Goal: Task Accomplishment & Management: Manage account settings

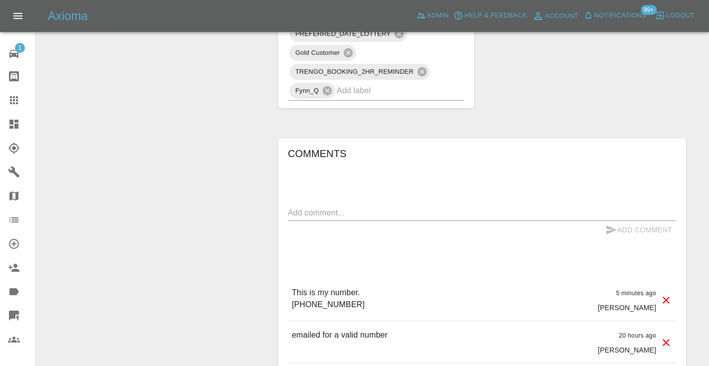
scroll to position [906, 0]
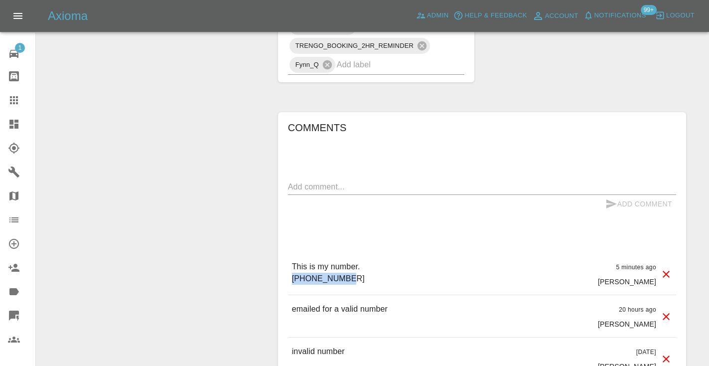
drag, startPoint x: 349, startPoint y: 262, endPoint x: 283, endPoint y: 260, distance: 65.8
click at [283, 260] on div "Comments x Add Comment This is my number. [PHONE_NUMBER] 5 minutes ago [PERSON_…" at bounding box center [482, 290] width 408 height 356
copy p "07979988426"
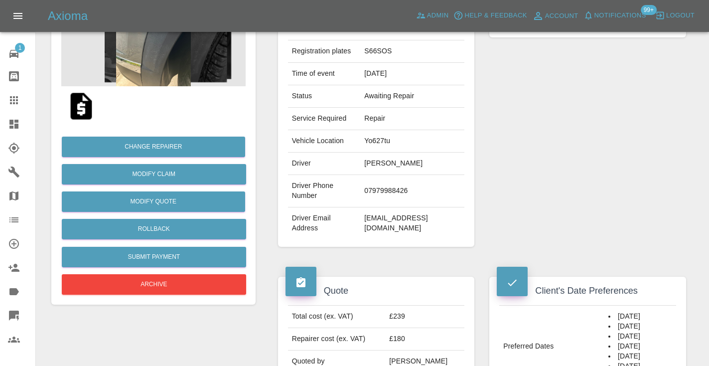
scroll to position [137, 0]
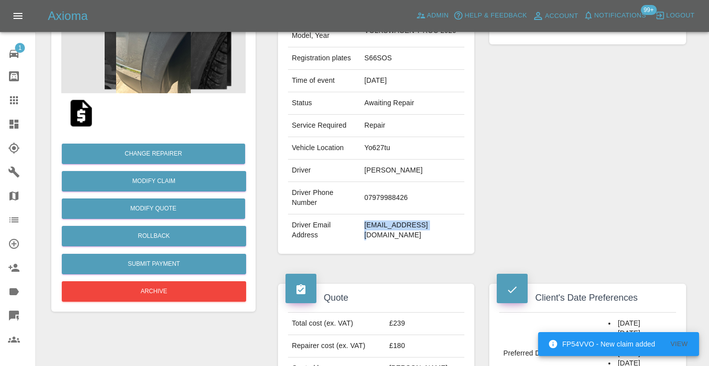
drag, startPoint x: 438, startPoint y: 216, endPoint x: 375, endPoint y: 215, distance: 62.3
click at [375, 215] on td "[EMAIL_ADDRESS][DOMAIN_NAME]" at bounding box center [412, 230] width 104 height 32
copy td "[EMAIL_ADDRESS][DOMAIN_NAME]"
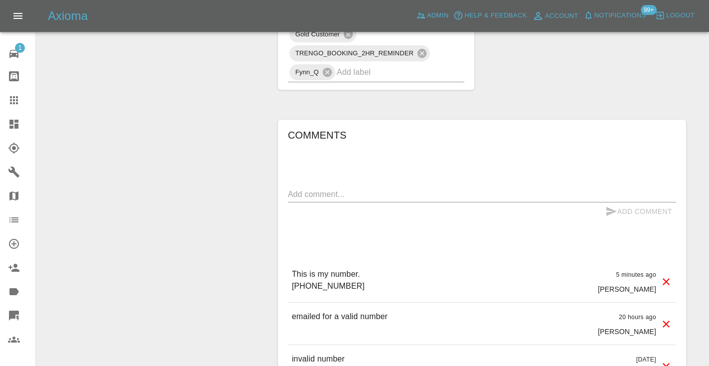
scroll to position [902, 0]
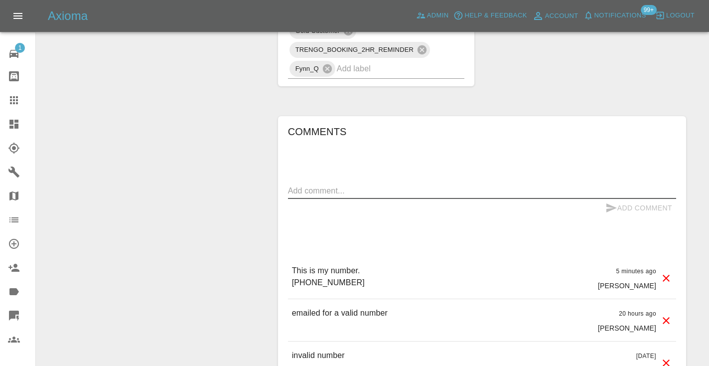
click at [300, 185] on textarea at bounding box center [482, 190] width 388 height 11
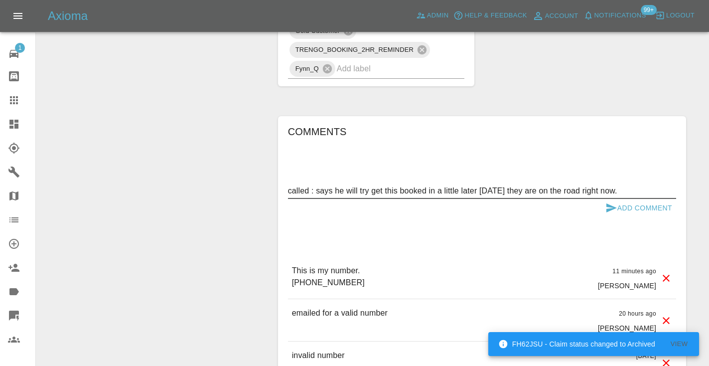
type textarea "called : says he will try get this booked in a little later [DATE] they are on …"
click at [612, 203] on icon "submit" at bounding box center [612, 207] width 10 height 9
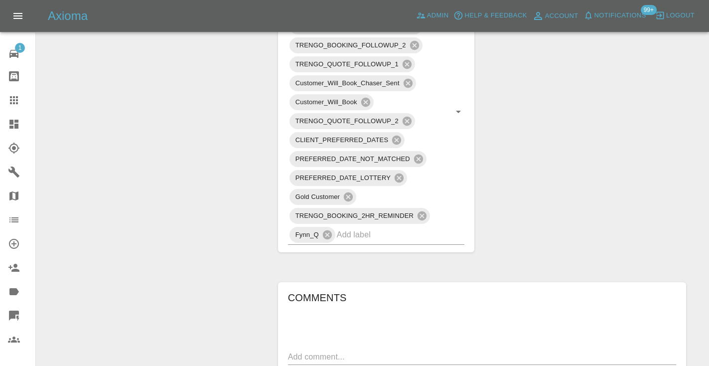
scroll to position [736, 0]
click at [9, 94] on link "Claims" at bounding box center [17, 100] width 35 height 24
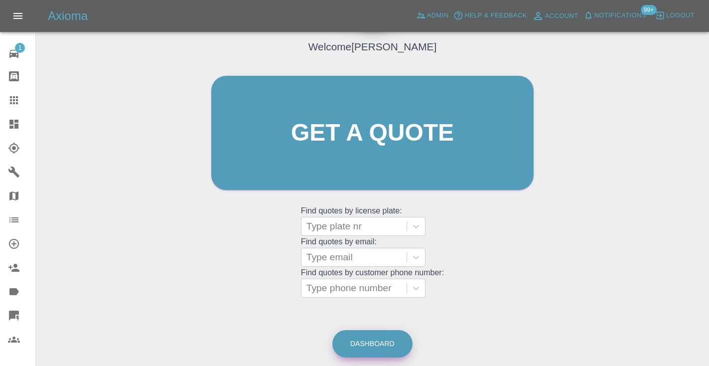
click at [382, 344] on link "Dashboard" at bounding box center [372, 343] width 80 height 27
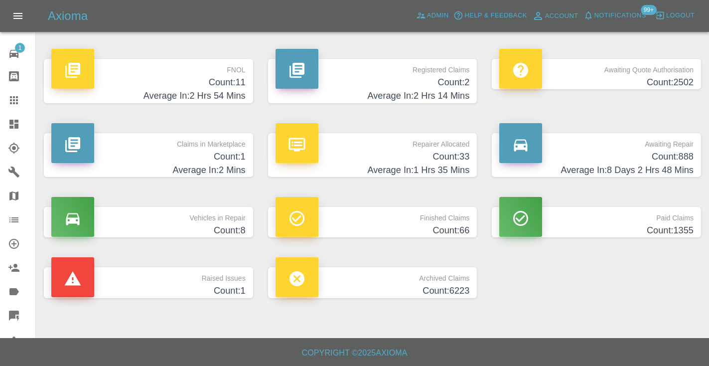
click at [671, 151] on h4 "Count: 888" at bounding box center [596, 156] width 194 height 13
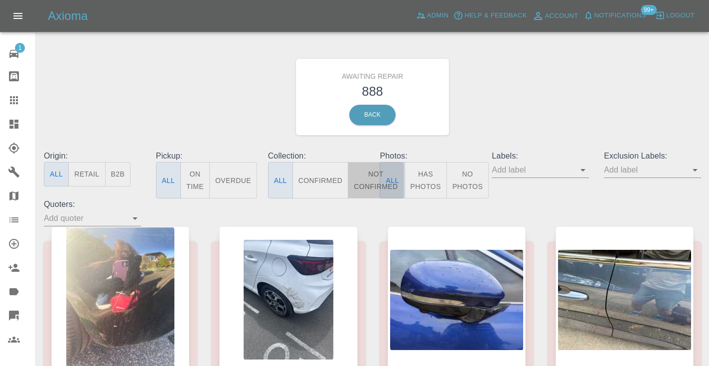
click at [365, 183] on button "Not Confirmed" at bounding box center [376, 180] width 56 height 36
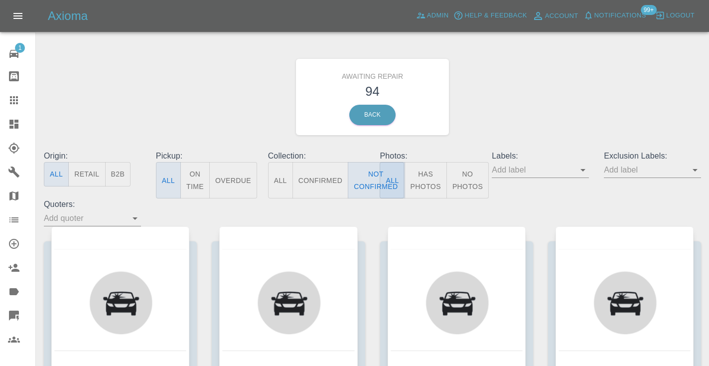
click at [514, 104] on div "Awaiting Repair 94 Back" at bounding box center [372, 97] width 672 height 106
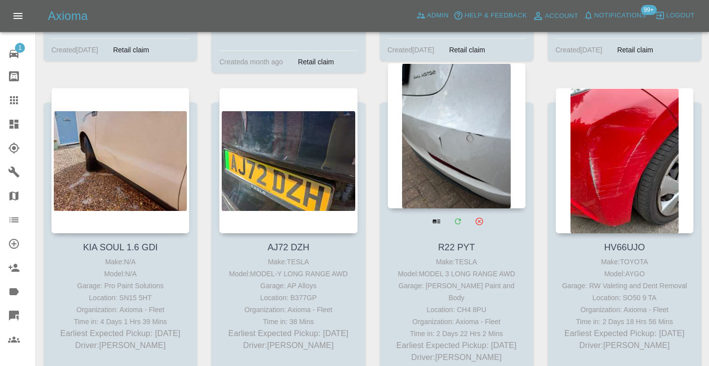
scroll to position [786, 0]
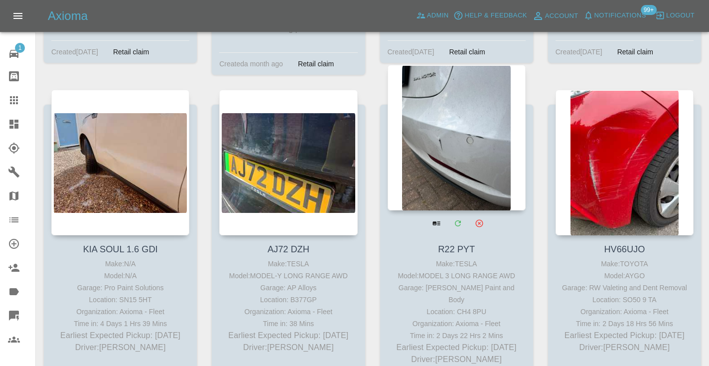
click at [464, 130] on div at bounding box center [457, 138] width 138 height 146
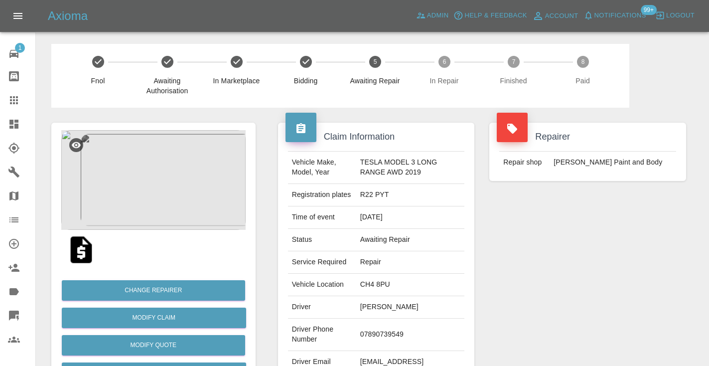
click at [385, 334] on td "07890739549" at bounding box center [410, 334] width 109 height 32
copy td "07890739549"
click at [561, 256] on div "Repairer Repair shop [PERSON_NAME] Paint and Body" at bounding box center [588, 257] width 212 height 298
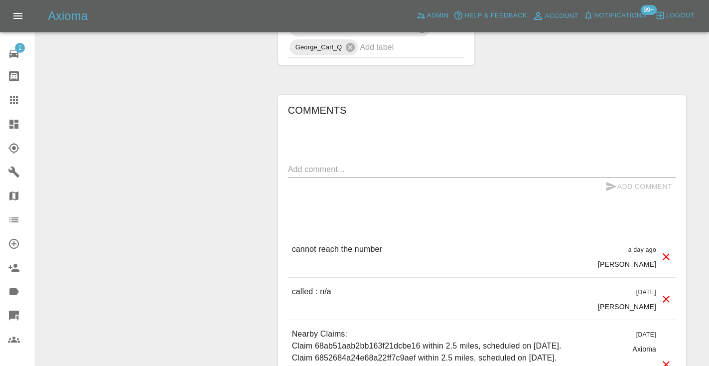
scroll to position [798, 0]
click at [345, 175] on div "x" at bounding box center [482, 170] width 388 height 16
type textarea "n/a"
click at [625, 187] on button "Add Comment" at bounding box center [639, 187] width 75 height 18
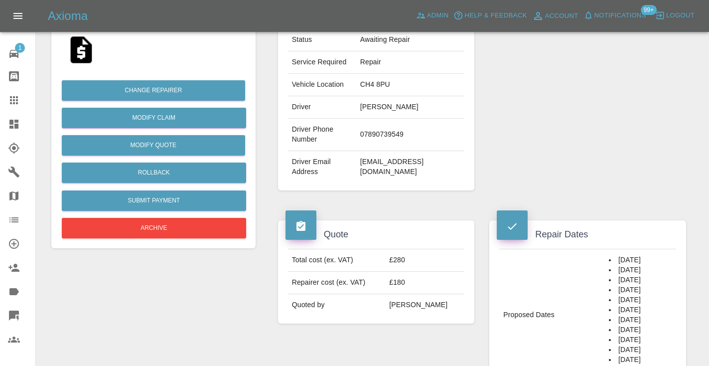
scroll to position [195, 0]
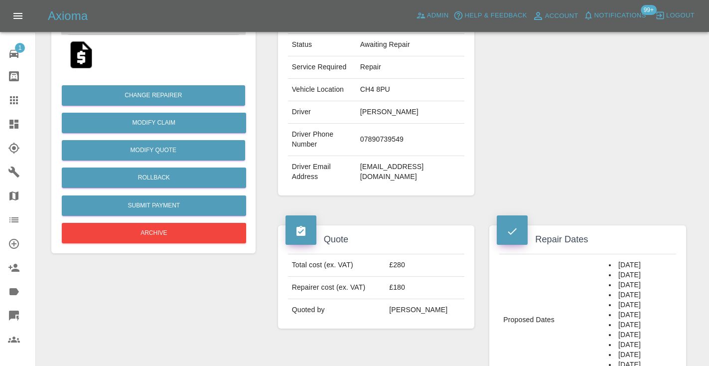
click at [16, 102] on icon at bounding box center [14, 100] width 8 height 8
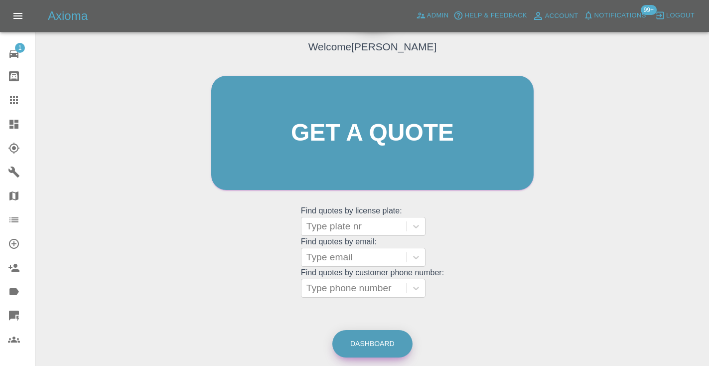
click at [384, 347] on link "Dashboard" at bounding box center [372, 343] width 80 height 27
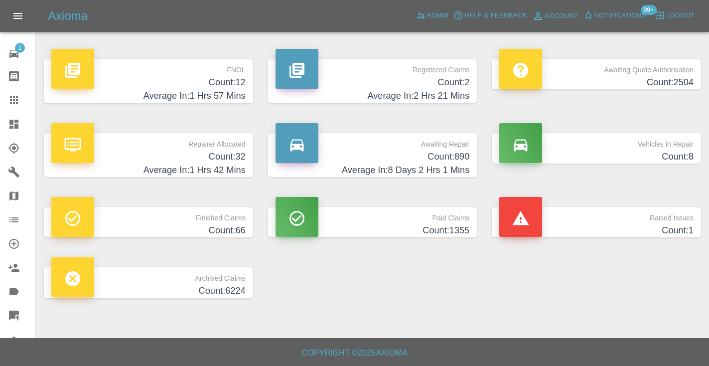
click at [444, 168] on h4 "Average In: 8 Days 2 Hrs 1 Mins" at bounding box center [373, 169] width 194 height 13
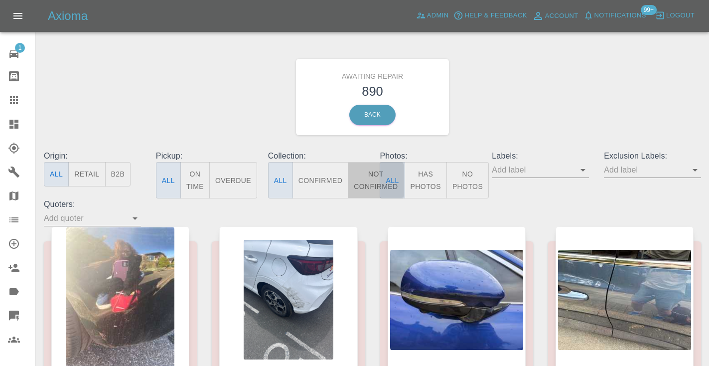
click at [369, 172] on button "Not Confirmed" at bounding box center [376, 180] width 56 height 36
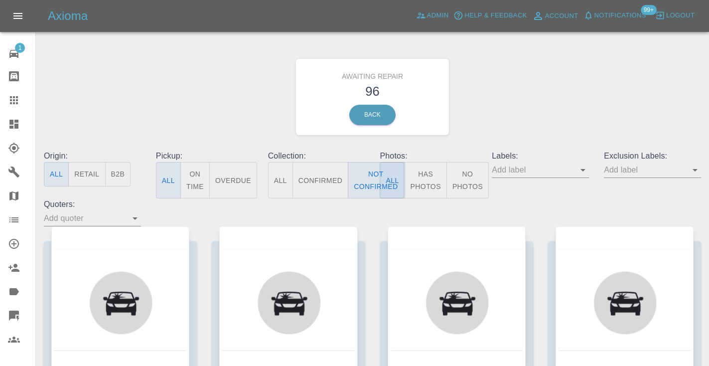
click at [518, 97] on div "Awaiting Repair 96 Back" at bounding box center [372, 97] width 672 height 106
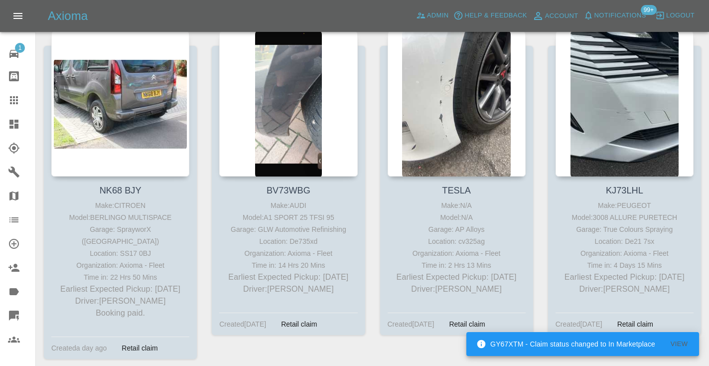
scroll to position [1177, 0]
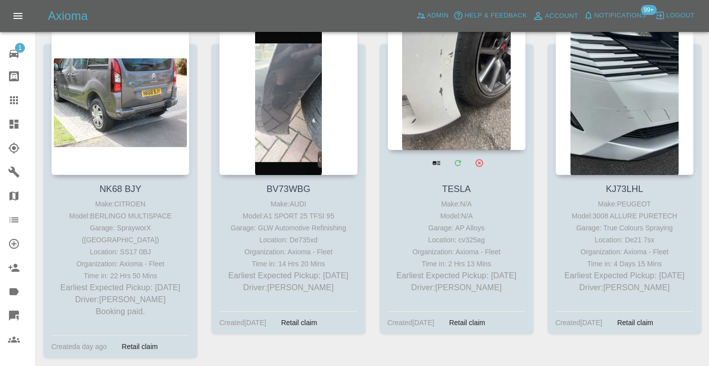
click at [473, 59] on div at bounding box center [457, 77] width 138 height 146
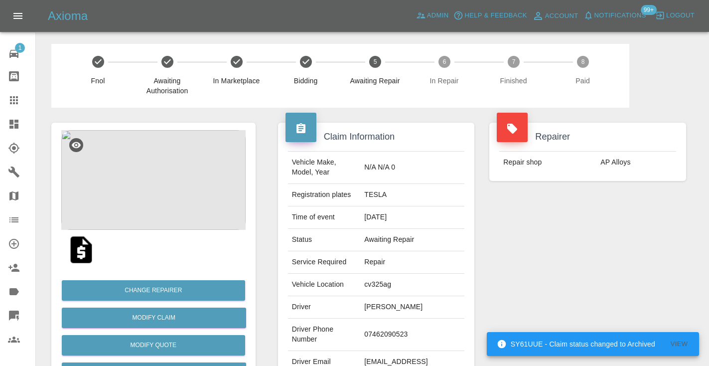
click at [401, 323] on td "07462090523" at bounding box center [412, 334] width 104 height 32
copy td "07462090523"
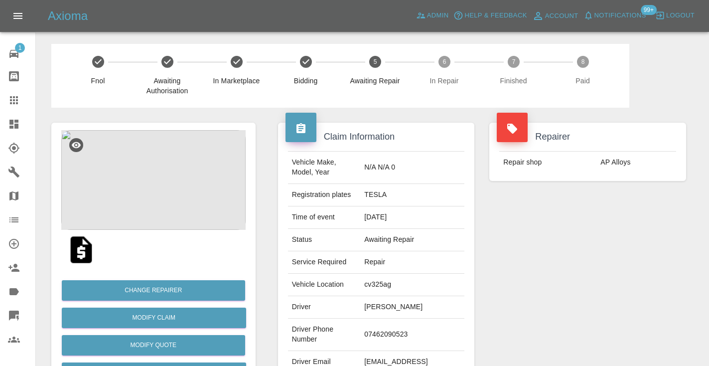
click at [622, 242] on div "Repairer Repair shop AP Alloys" at bounding box center [588, 257] width 212 height 298
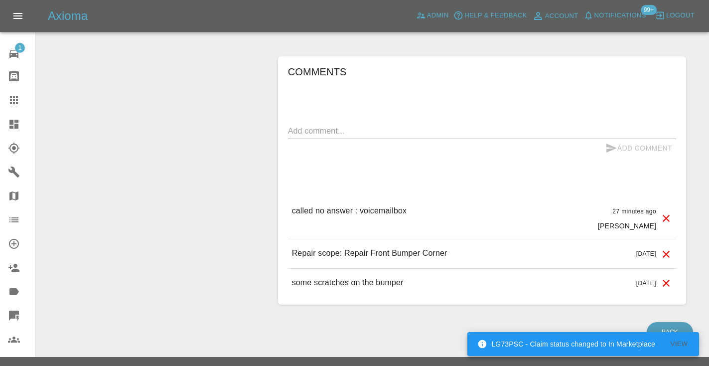
scroll to position [714, 0]
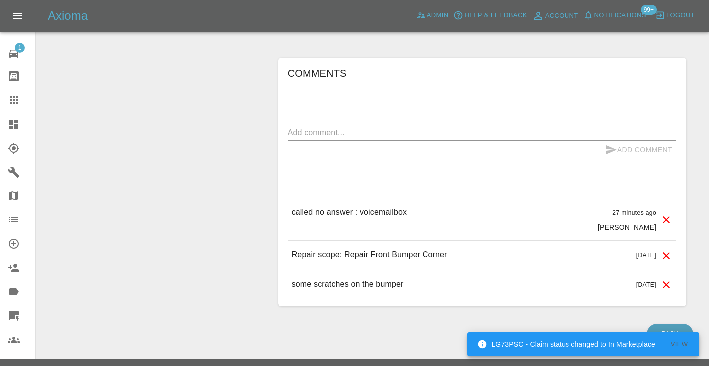
click at [307, 141] on div "Add Comment" at bounding box center [482, 150] width 388 height 18
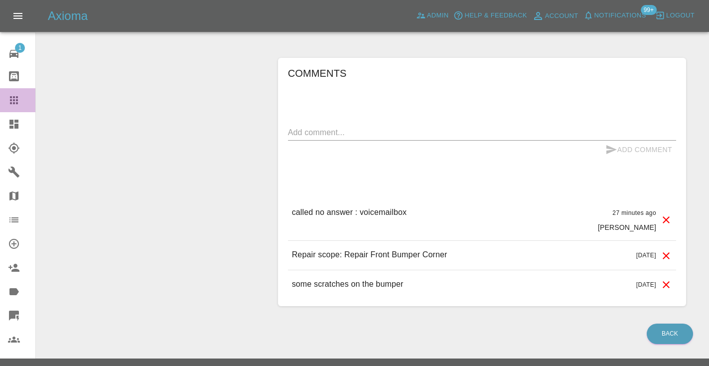
click at [20, 102] on div at bounding box center [22, 100] width 28 height 12
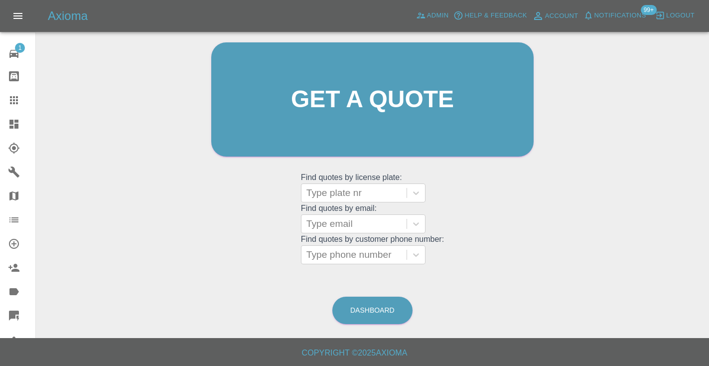
scroll to position [100, 0]
click at [374, 315] on link "Dashboard" at bounding box center [372, 310] width 80 height 27
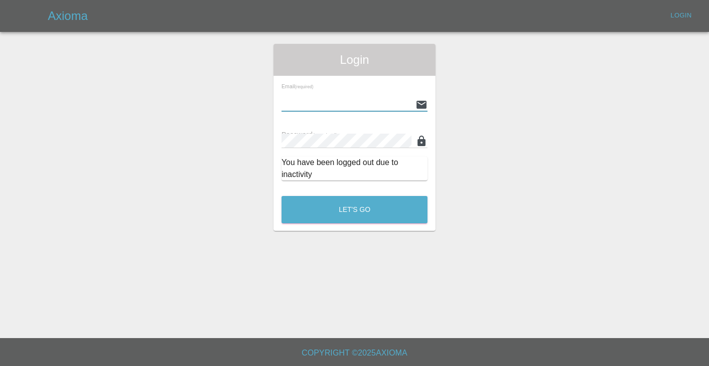
type input "[EMAIL_ADDRESS][DOMAIN_NAME]"
click at [354, 209] on button "Let's Go" at bounding box center [355, 209] width 146 height 27
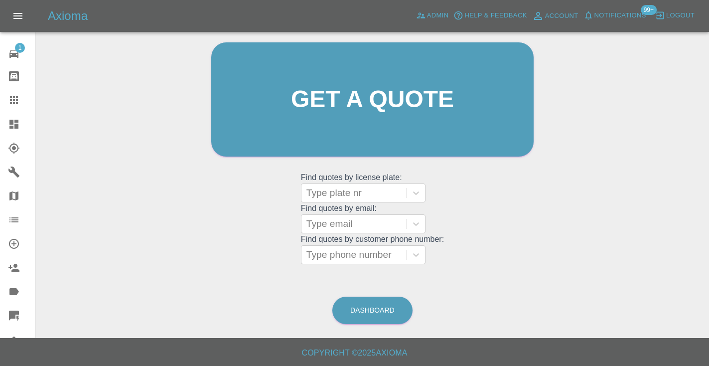
scroll to position [100, 0]
click at [343, 298] on link "Dashboard" at bounding box center [372, 310] width 80 height 27
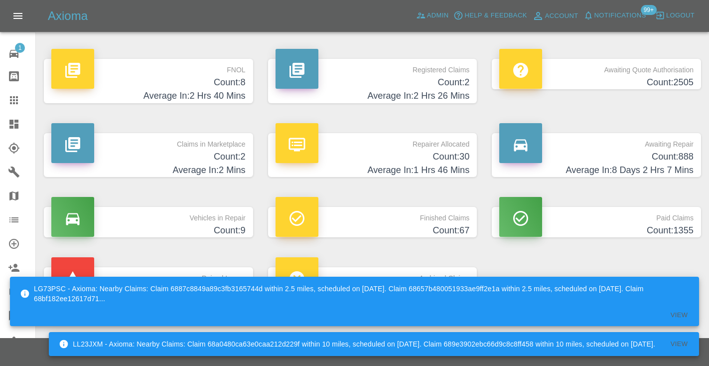
click at [686, 163] on h4 "Average In: 8 Days 2 Hrs 7 Mins" at bounding box center [596, 169] width 194 height 13
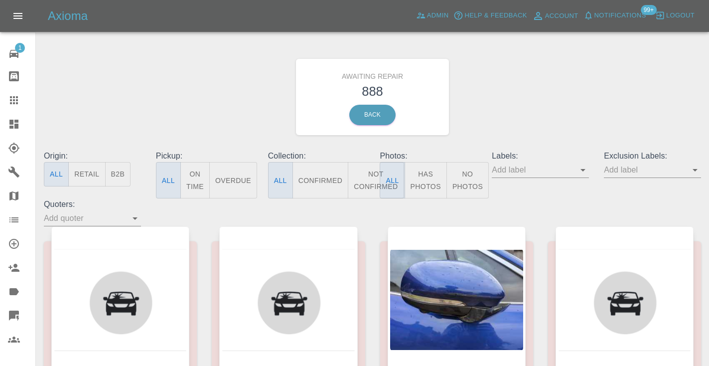
click at [370, 172] on button "Not Confirmed" at bounding box center [376, 180] width 56 height 36
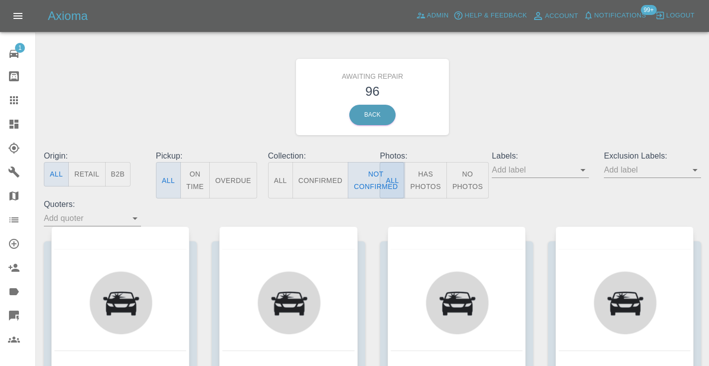
click at [538, 104] on div "Awaiting Repair 96 Back" at bounding box center [372, 97] width 672 height 106
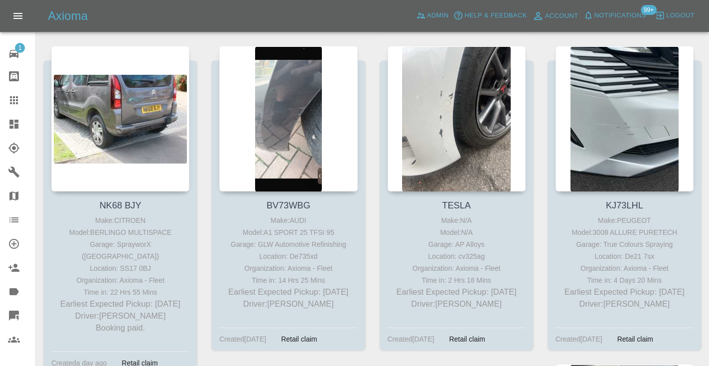
scroll to position [1134, 0]
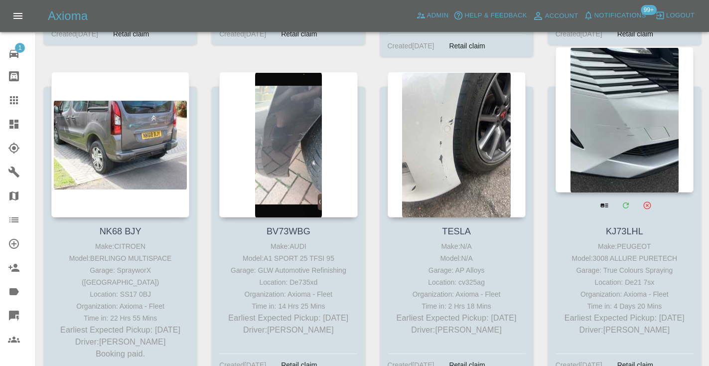
click at [639, 108] on div at bounding box center [625, 120] width 138 height 146
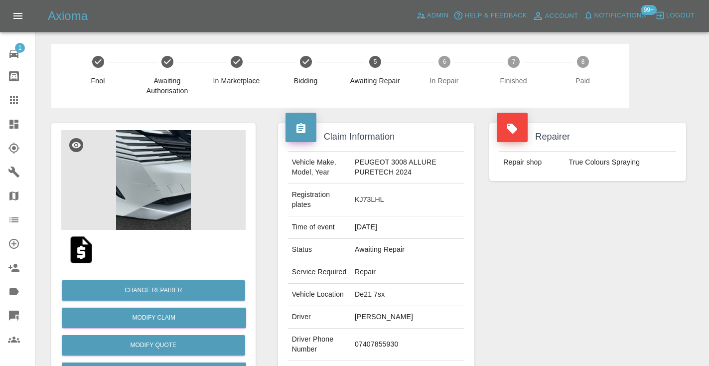
click at [380, 334] on td "07407855930" at bounding box center [408, 344] width 114 height 32
copy td "07407855930"
click at [527, 260] on div "Repairer Repair shop True Colours Spraying" at bounding box center [588, 266] width 212 height 317
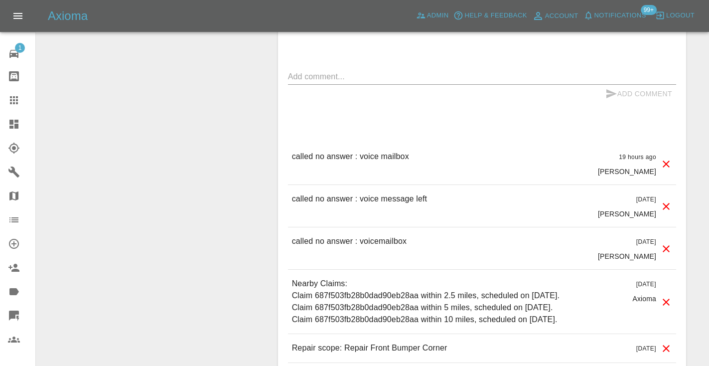
scroll to position [884, 0]
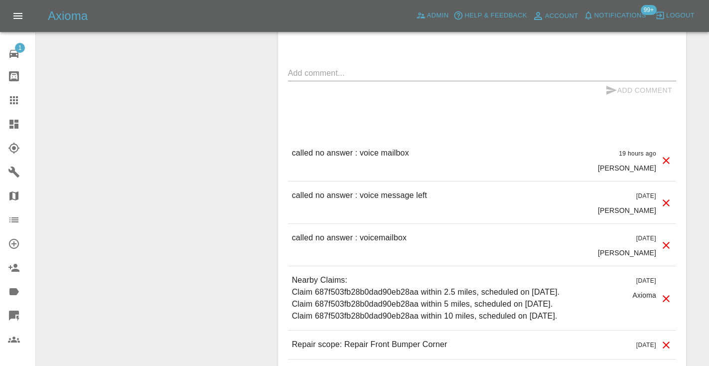
click at [384, 139] on div "called no answer : voice mailbox 19 hours ago [PERSON_NAME]" at bounding box center [482, 160] width 388 height 42
copy p "called no answer : voice mailbox"
click at [356, 67] on textarea at bounding box center [482, 72] width 388 height 11
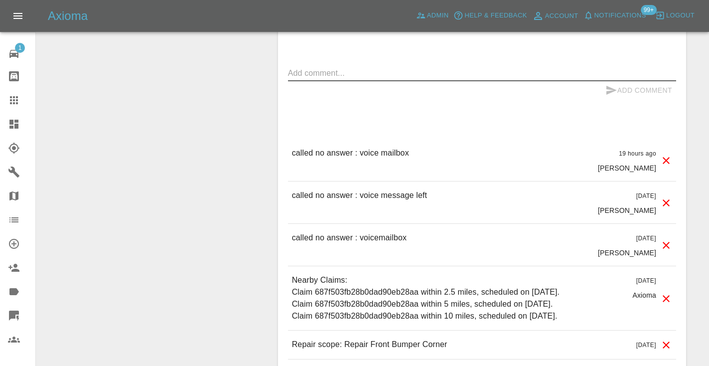
paste textarea "called no answer : voice mailbox"
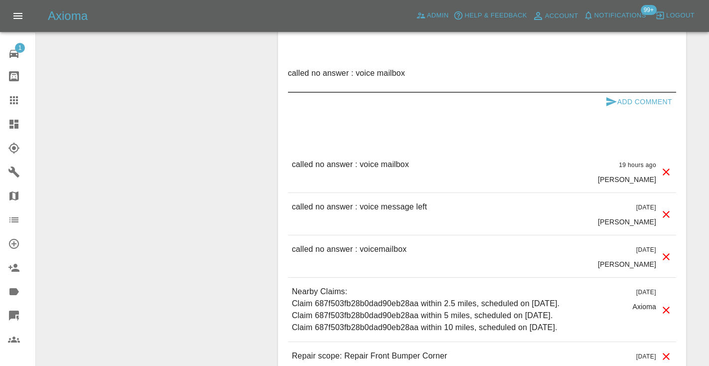
type textarea "called no answer : voice mailbox"
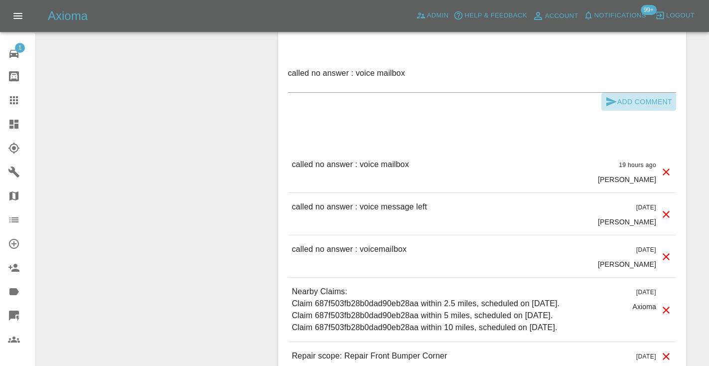
click at [618, 93] on button "Add Comment" at bounding box center [639, 102] width 75 height 18
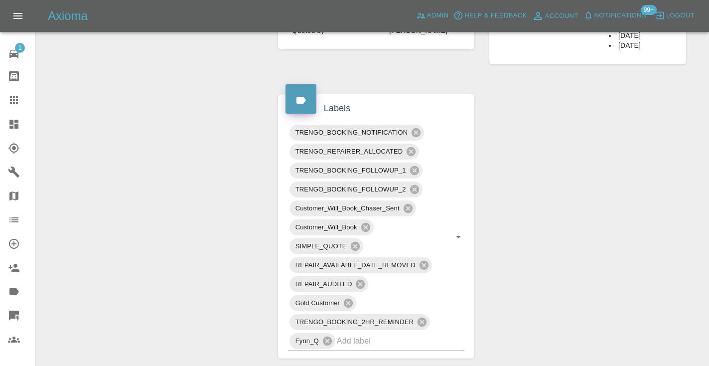
scroll to position [485, 0]
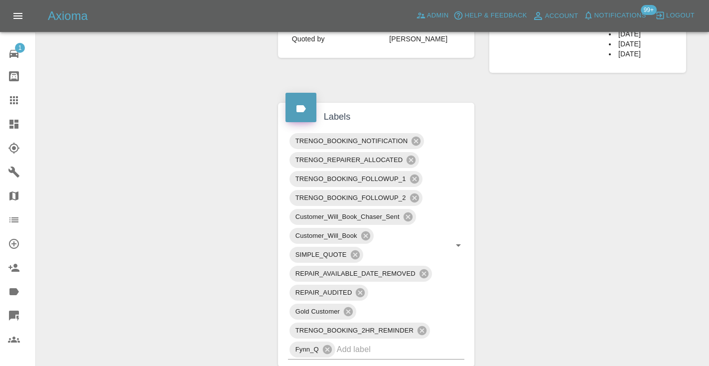
click at [12, 100] on icon at bounding box center [14, 100] width 8 height 8
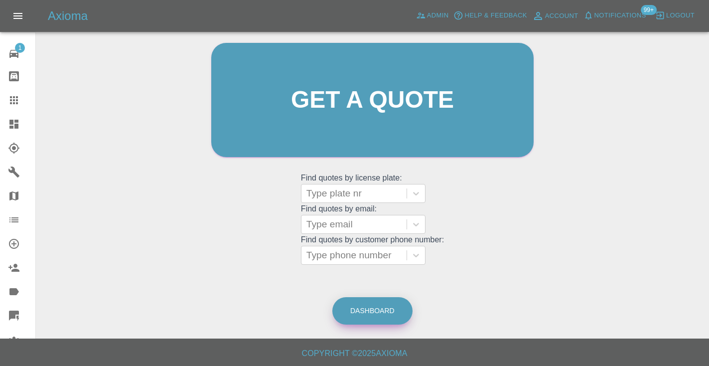
click at [362, 301] on link "Dashboard" at bounding box center [372, 310] width 80 height 27
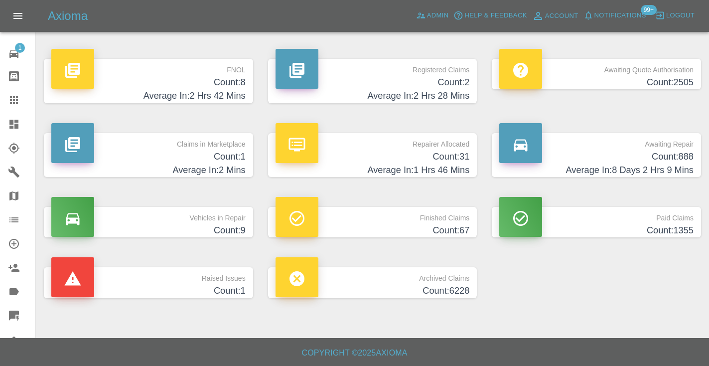
click at [667, 157] on h4 "Count: 888" at bounding box center [596, 156] width 194 height 13
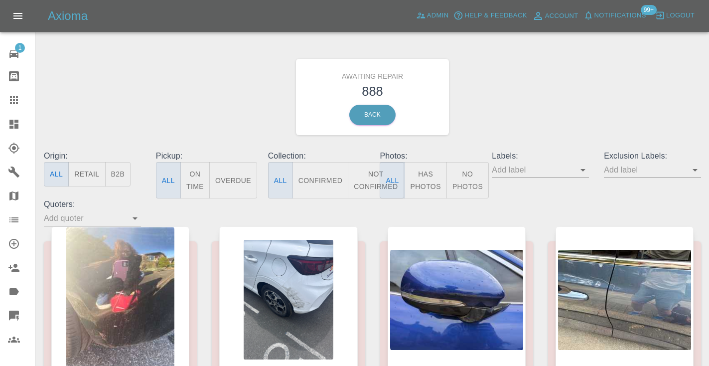
click at [369, 180] on button "Not Confirmed" at bounding box center [376, 180] width 56 height 36
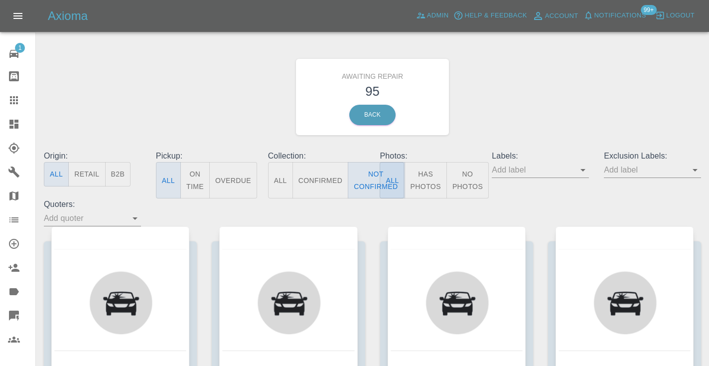
click at [572, 97] on div "Awaiting Repair 95 Back" at bounding box center [372, 97] width 672 height 106
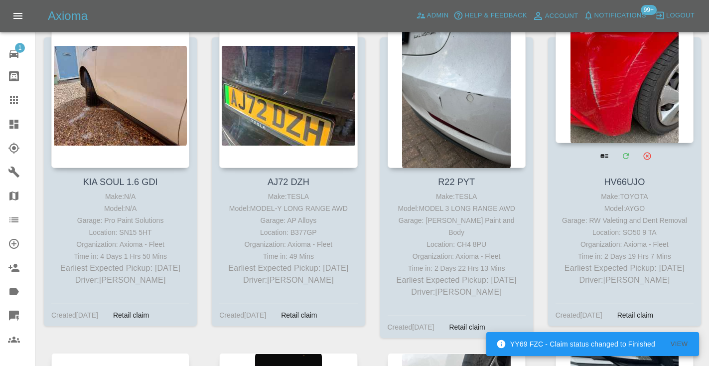
scroll to position [848, 0]
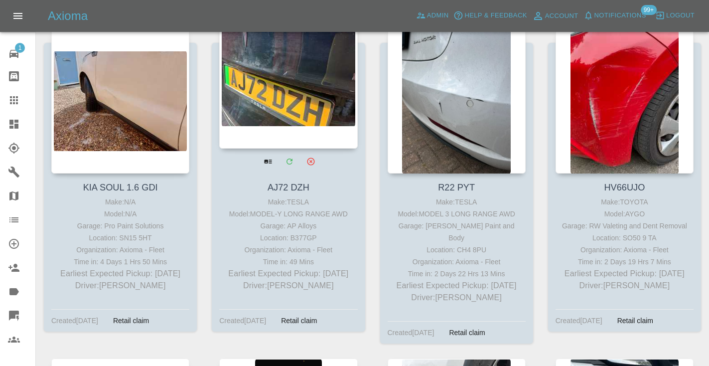
click at [322, 112] on div at bounding box center [288, 76] width 138 height 146
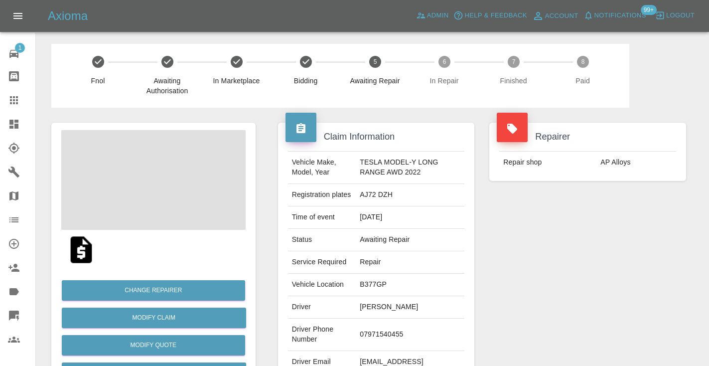
click at [376, 336] on td "07971540455" at bounding box center [410, 334] width 109 height 32
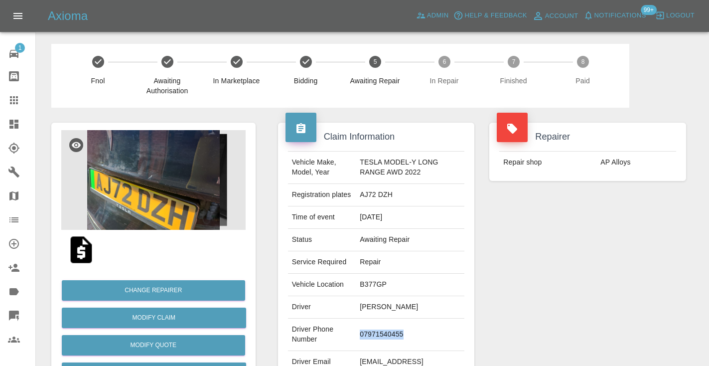
copy td "07971540455"
click at [655, 274] on div "Repairer Repair shop AP Alloys" at bounding box center [588, 257] width 212 height 298
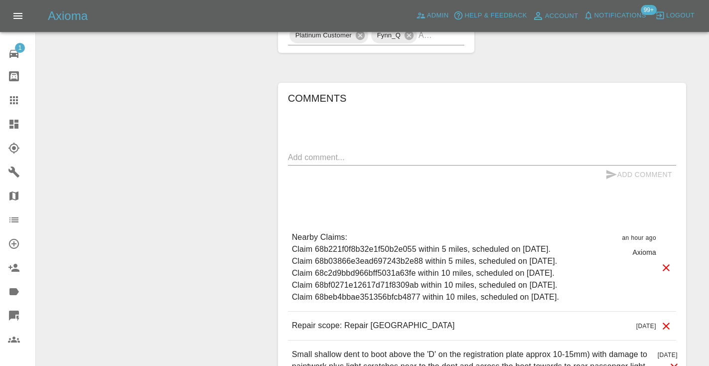
scroll to position [671, 0]
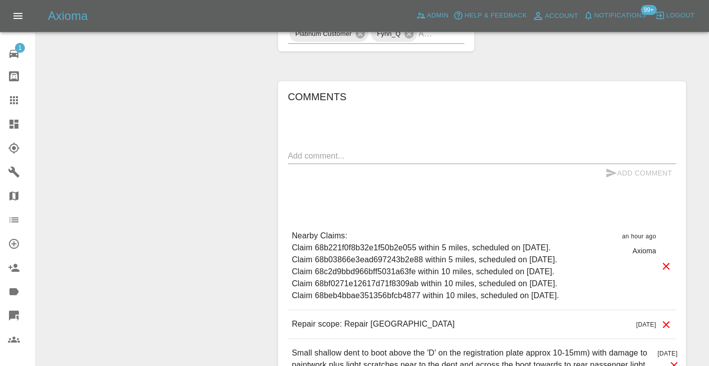
click at [308, 161] on div "x" at bounding box center [482, 156] width 388 height 16
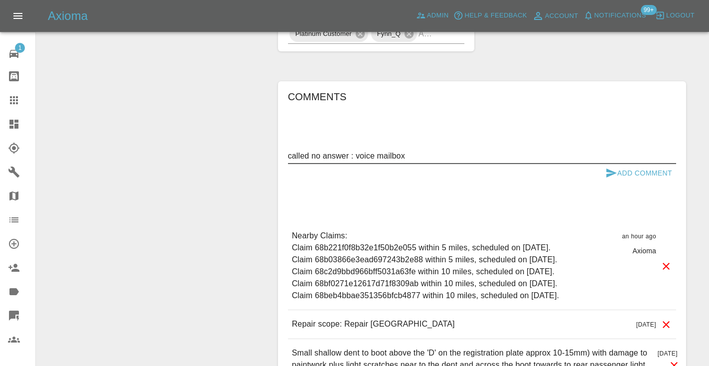
type textarea "called no answer : voice mailbox"
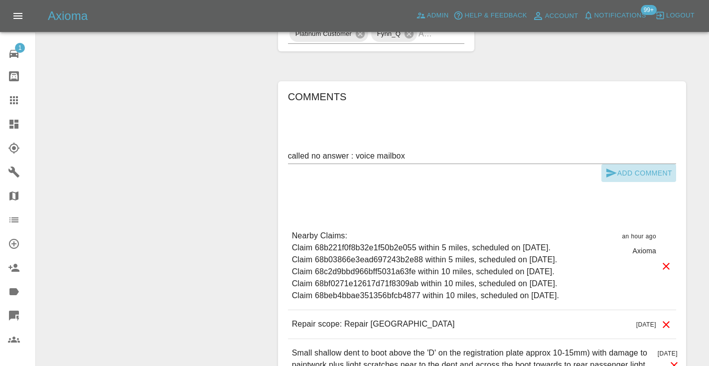
click at [620, 171] on button "Add Comment" at bounding box center [639, 173] width 75 height 18
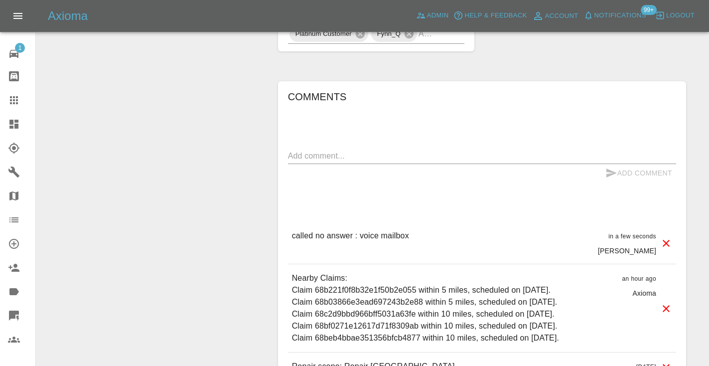
click at [20, 102] on div at bounding box center [22, 100] width 28 height 12
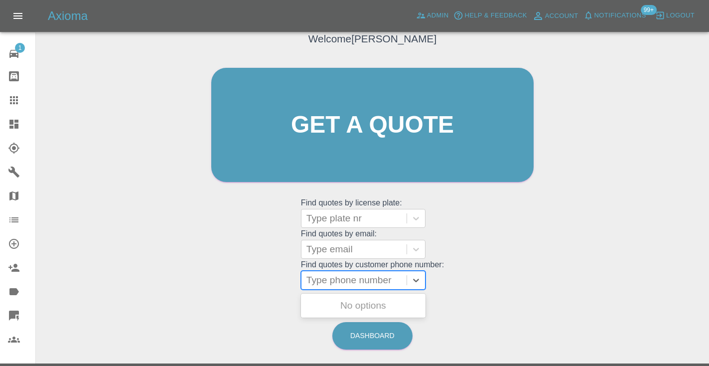
click at [336, 278] on div "Type phone number" at bounding box center [354, 280] width 95 height 12
paste input "07957111047"
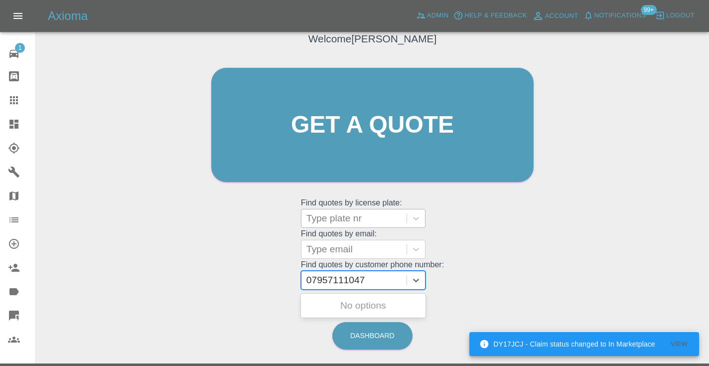
type input "07957111047"
click at [320, 214] on div "Type plate nr" at bounding box center [354, 218] width 95 height 12
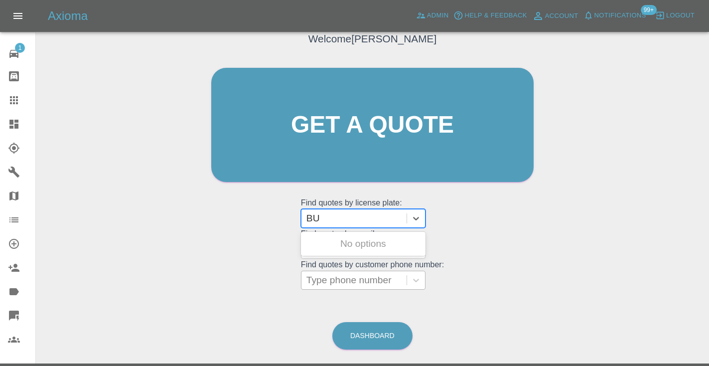
type input "B"
type input "DU72"
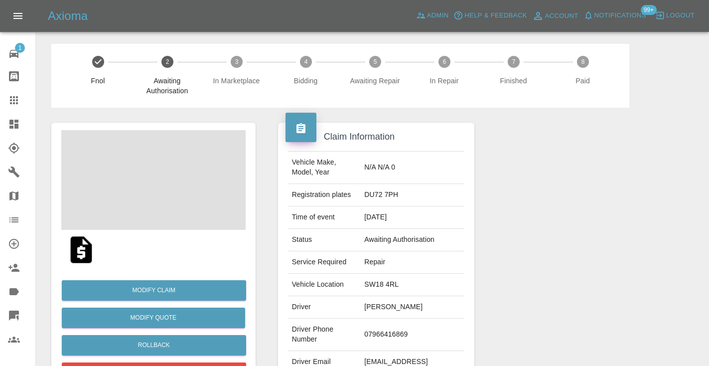
click at [570, 226] on div at bounding box center [588, 257] width 212 height 298
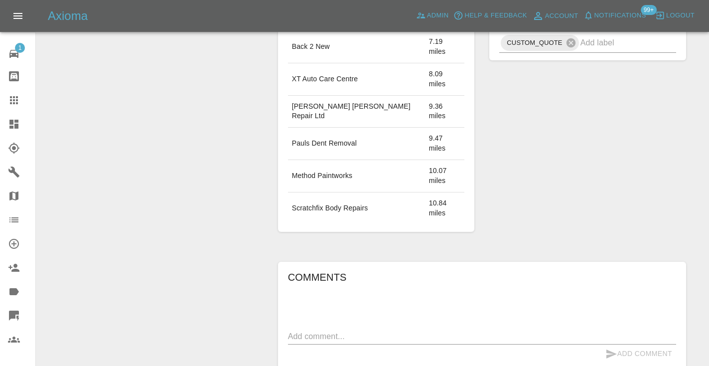
scroll to position [690, 0]
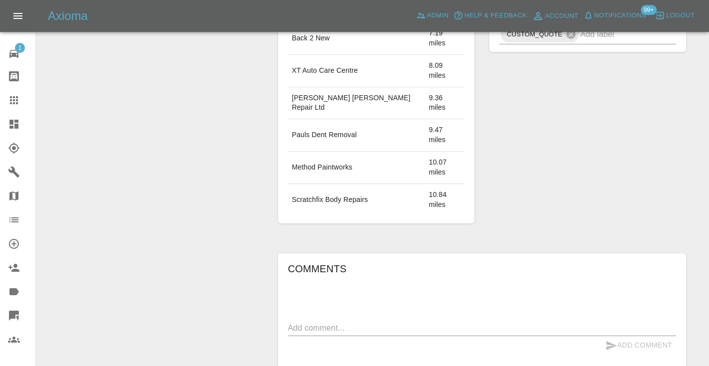
click at [321, 322] on textarea at bounding box center [482, 327] width 388 height 11
type textarea "inbound : emailing for amendments"
click at [615, 339] on icon "submit" at bounding box center [612, 345] width 12 height 12
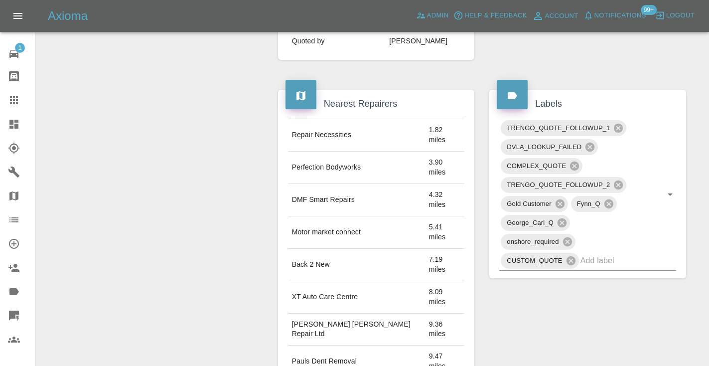
scroll to position [455, 0]
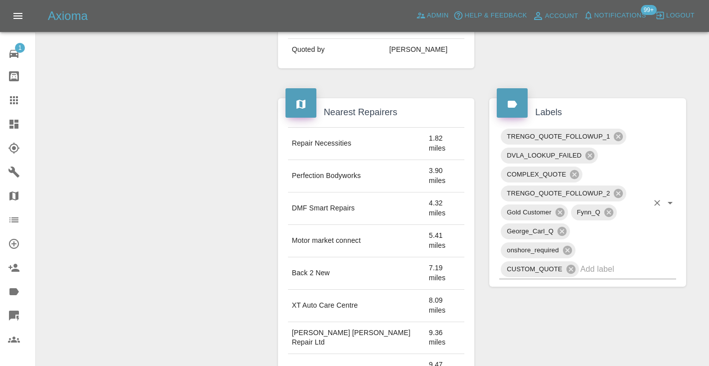
click at [593, 261] on input "text" at bounding box center [615, 268] width 68 height 15
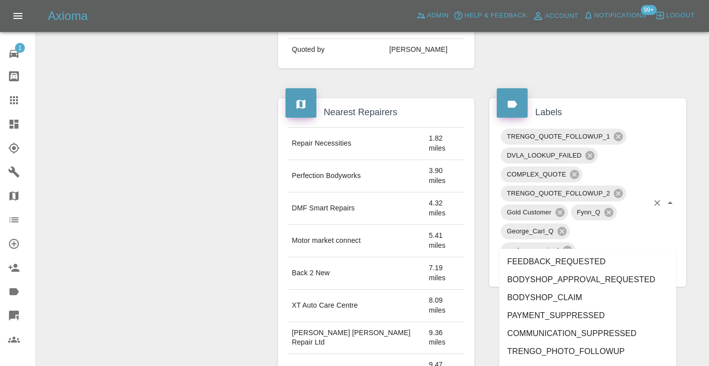
click at [155, 179] on div "Modify Claim Modify Quote Rollback Approve Repair Archive" at bounding box center [153, 238] width 219 height 1170
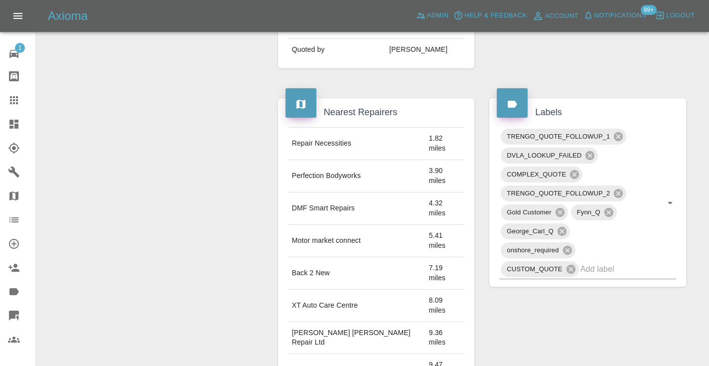
click at [14, 97] on icon at bounding box center [14, 100] width 8 height 8
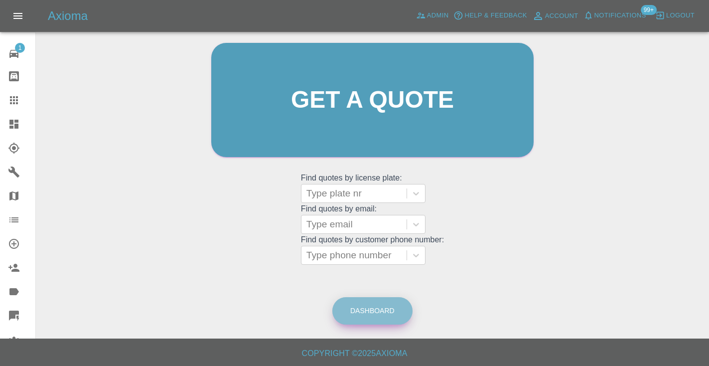
click at [373, 300] on link "Dashboard" at bounding box center [372, 310] width 80 height 27
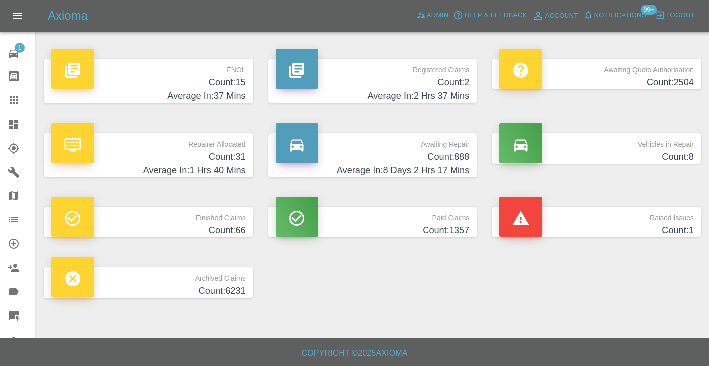
click at [442, 154] on h4 "Count: 888" at bounding box center [373, 156] width 194 height 13
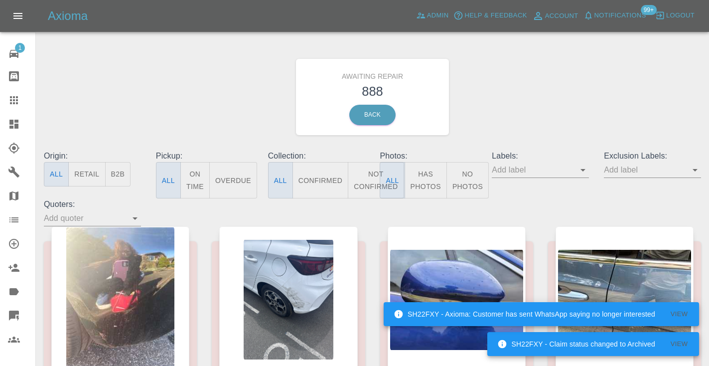
click at [375, 175] on button "Not Confirmed" at bounding box center [376, 180] width 56 height 36
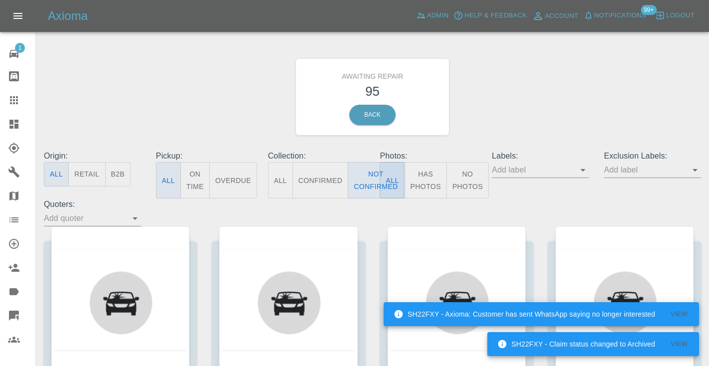
click at [545, 103] on div "Awaiting Repair 95 Back" at bounding box center [372, 97] width 672 height 106
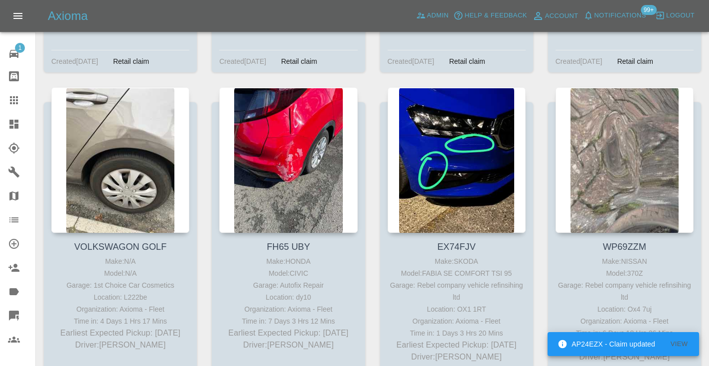
scroll to position [1782, 0]
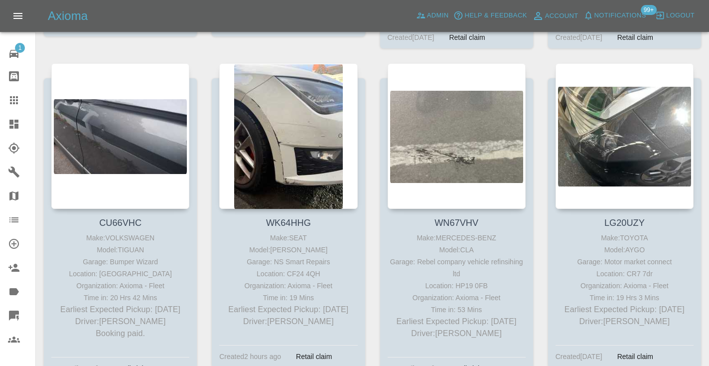
scroll to position [2135, 0]
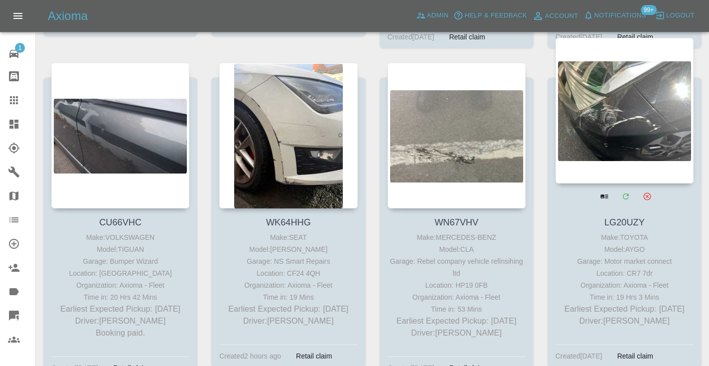
click at [592, 91] on div at bounding box center [625, 111] width 138 height 146
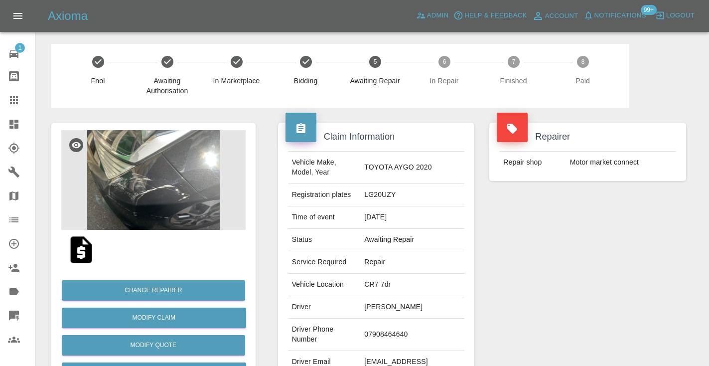
click at [397, 332] on td "07908464640" at bounding box center [412, 334] width 104 height 32
copy td "07908464640"
click at [621, 298] on div "Repairer Repair shop Motor market connect" at bounding box center [588, 257] width 212 height 298
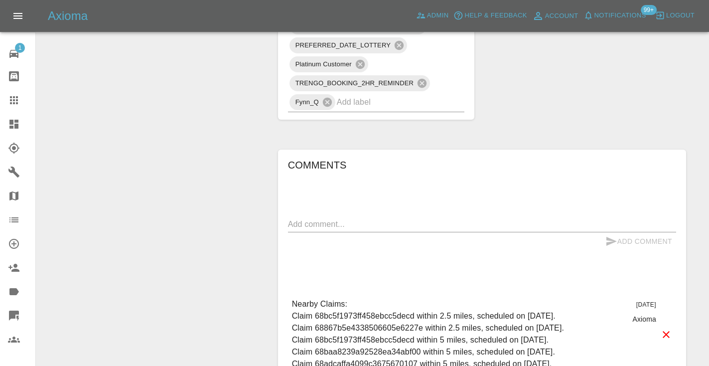
scroll to position [758, 0]
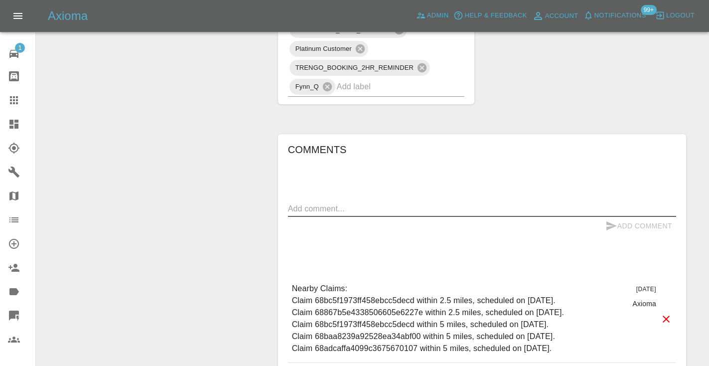
click at [317, 203] on textarea at bounding box center [482, 208] width 388 height 11
type textarea "called : customer says she will reach out to us when she is ready to book."
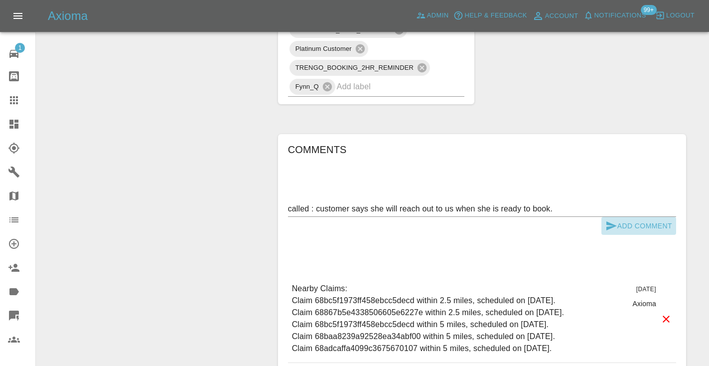
click at [609, 220] on icon "submit" at bounding box center [612, 226] width 12 height 12
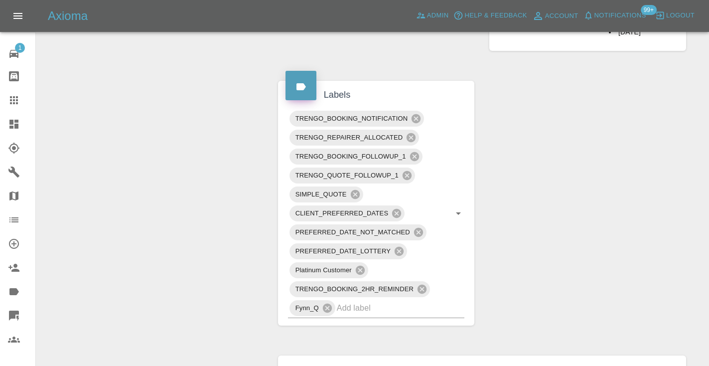
scroll to position [532, 0]
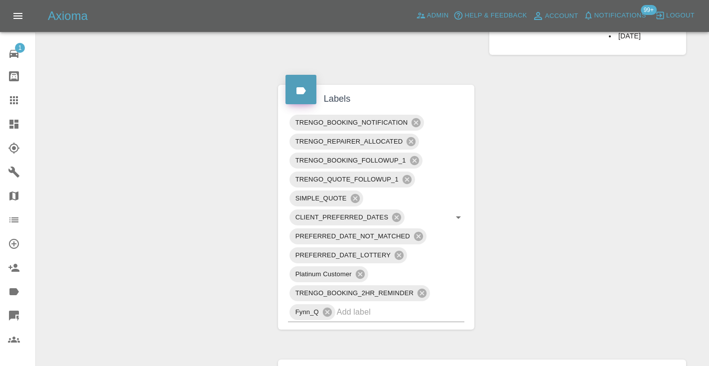
click at [12, 98] on icon at bounding box center [14, 100] width 12 height 12
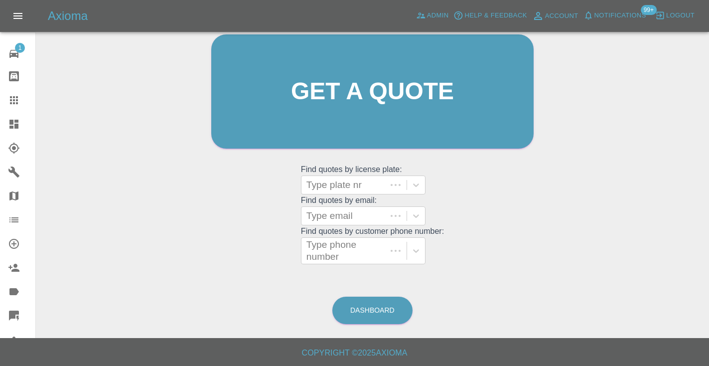
scroll to position [67, 0]
